Goal: Information Seeking & Learning: Learn about a topic

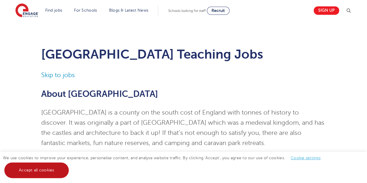
click at [32, 173] on link "Accept all cookies" at bounding box center [36, 170] width 64 height 16
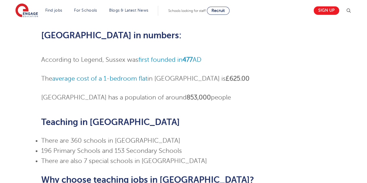
scroll to position [128, 0]
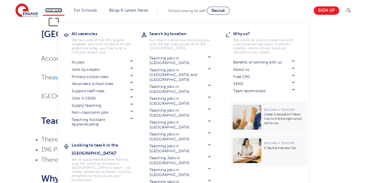
click at [56, 9] on link "Find jobs" at bounding box center [53, 10] width 17 height 4
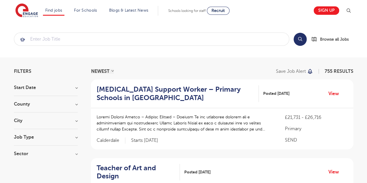
click at [70, 105] on h3 "County" at bounding box center [46, 104] width 64 height 5
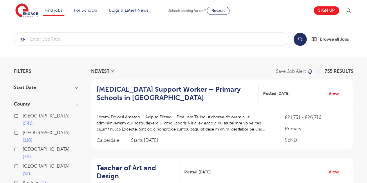
checkbox input "true"
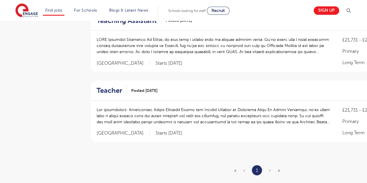
scroll to position [568, 0]
